Goal: Task Accomplishment & Management: Use online tool/utility

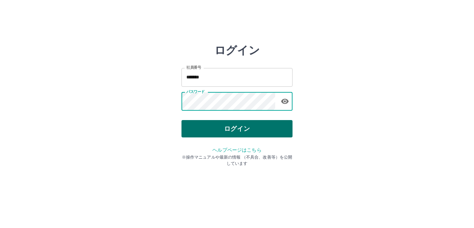
click at [216, 127] on button "ログイン" at bounding box center [236, 128] width 111 height 17
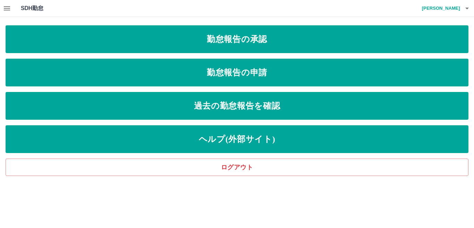
click at [7, 8] on icon "button" at bounding box center [7, 8] width 6 height 4
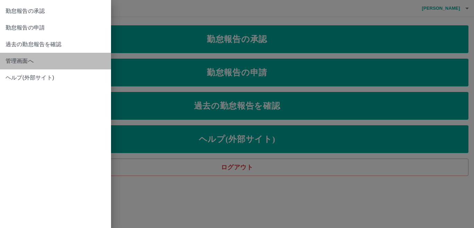
click at [10, 59] on span "管理画面へ" at bounding box center [56, 61] width 100 height 8
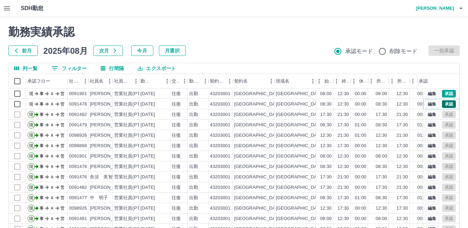
click at [443, 103] on button "承認" at bounding box center [449, 104] width 14 height 8
click at [443, 92] on button "承認" at bounding box center [449, 94] width 14 height 8
click at [458, 12] on icon "button" at bounding box center [461, 8] width 8 height 8
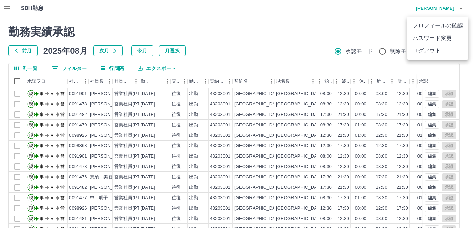
click at [432, 48] on li "ログアウト" at bounding box center [437, 50] width 61 height 12
